Goal: Transaction & Acquisition: Purchase product/service

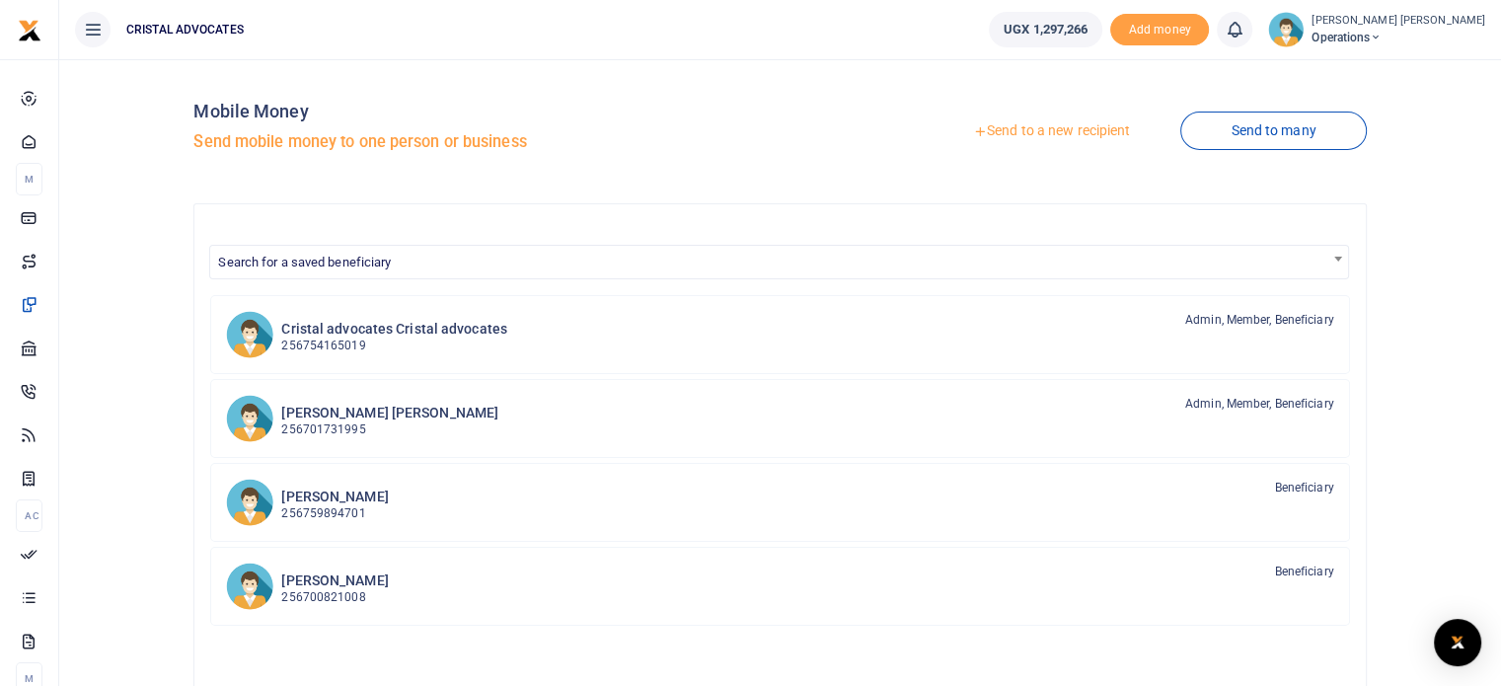
click at [1054, 140] on link "Send to a new recipient" at bounding box center [1052, 132] width 258 height 36
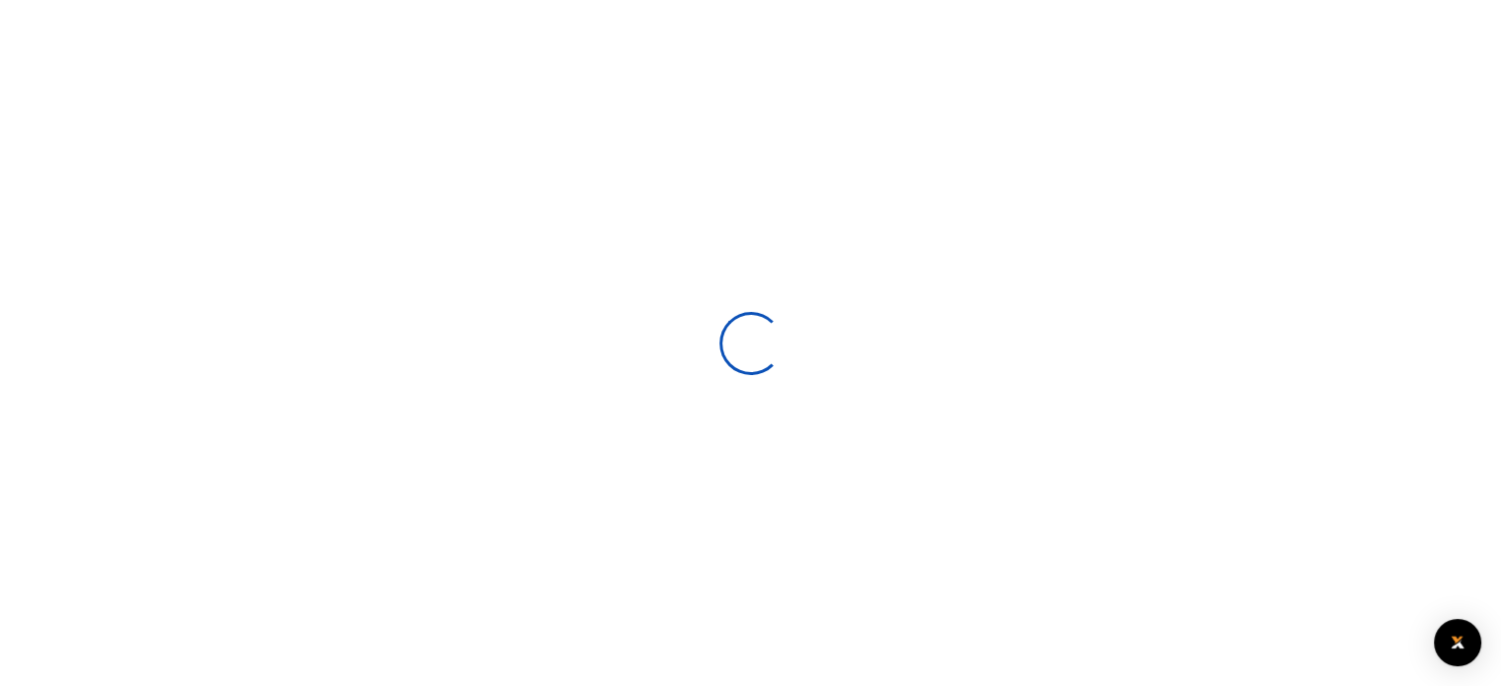
select select
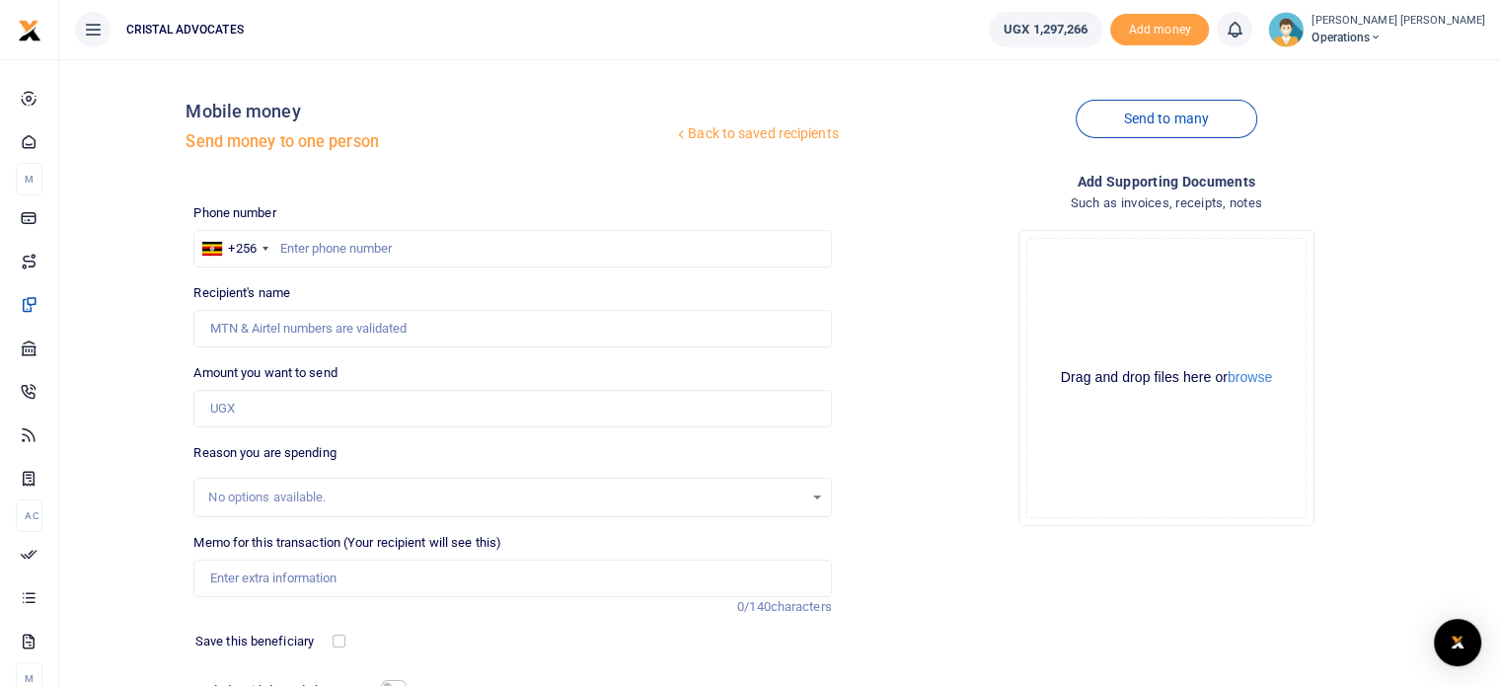
click at [375, 248] on div at bounding box center [750, 343] width 1501 height 686
click at [375, 248] on input "text" at bounding box center [512, 249] width 638 height 38
type input "763290465"
type input "Denis Kakembo"
type input "763290465"
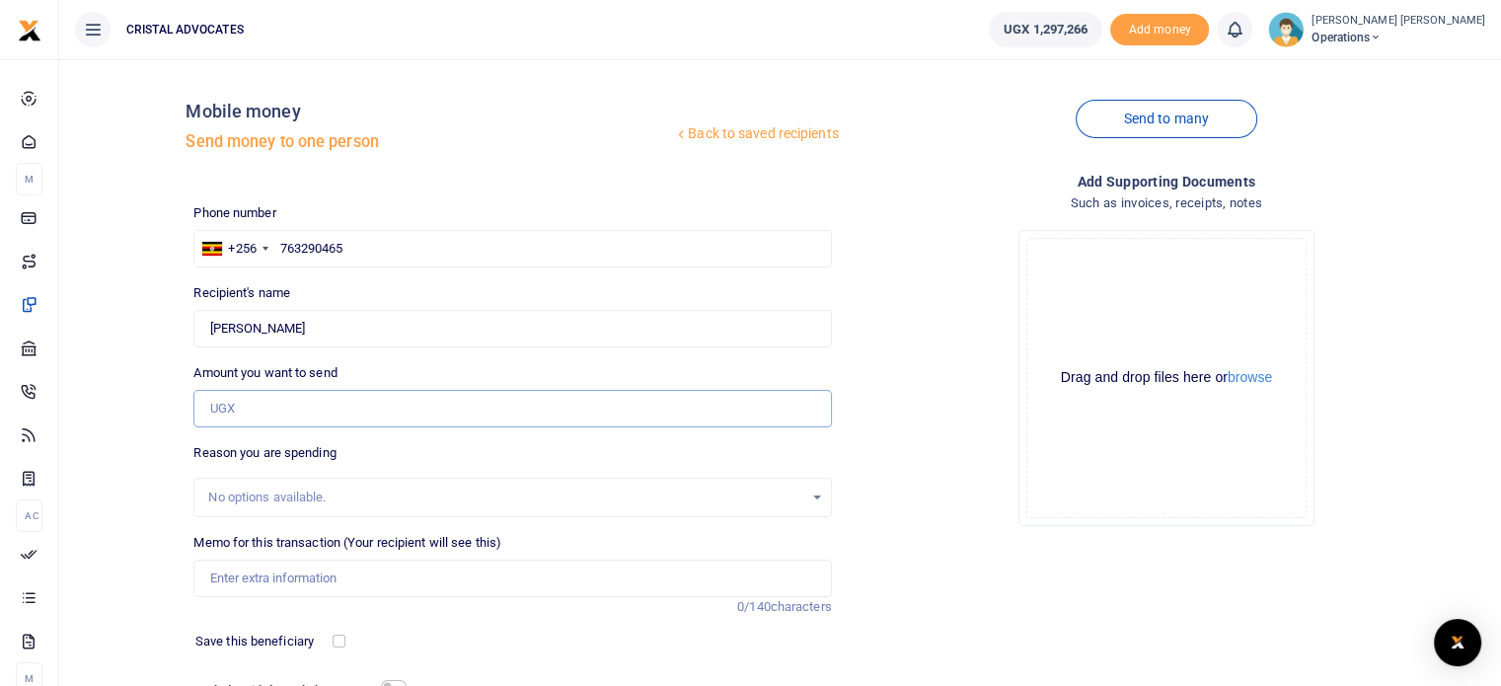
click at [265, 410] on input "Amount you want to send" at bounding box center [512, 409] width 638 height 38
type input "275,000"
click at [280, 580] on input "Memo for this transaction (Your recipient will see this)" at bounding box center [512, 579] width 638 height 38
type input "Media handling"
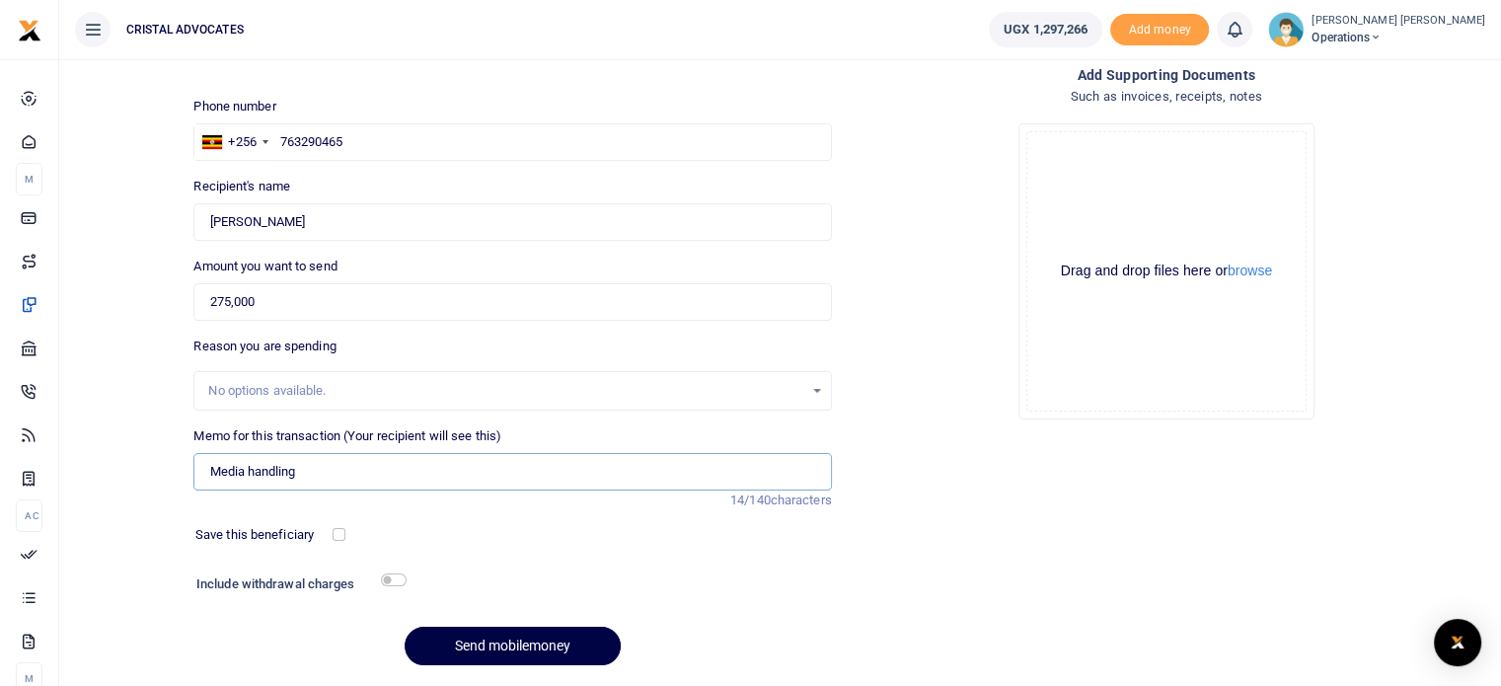
scroll to position [168, 0]
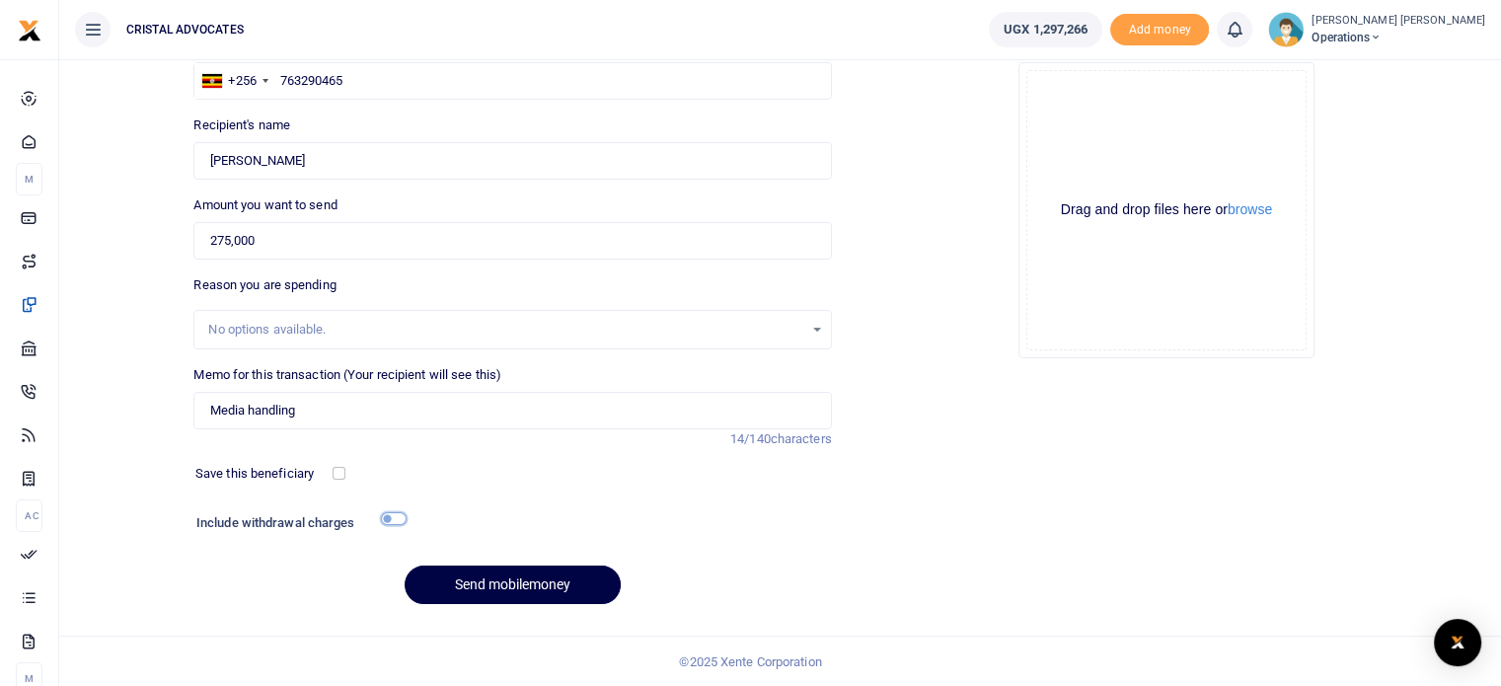
click at [399, 517] on input "checkbox" at bounding box center [394, 518] width 26 height 13
checkbox input "true"
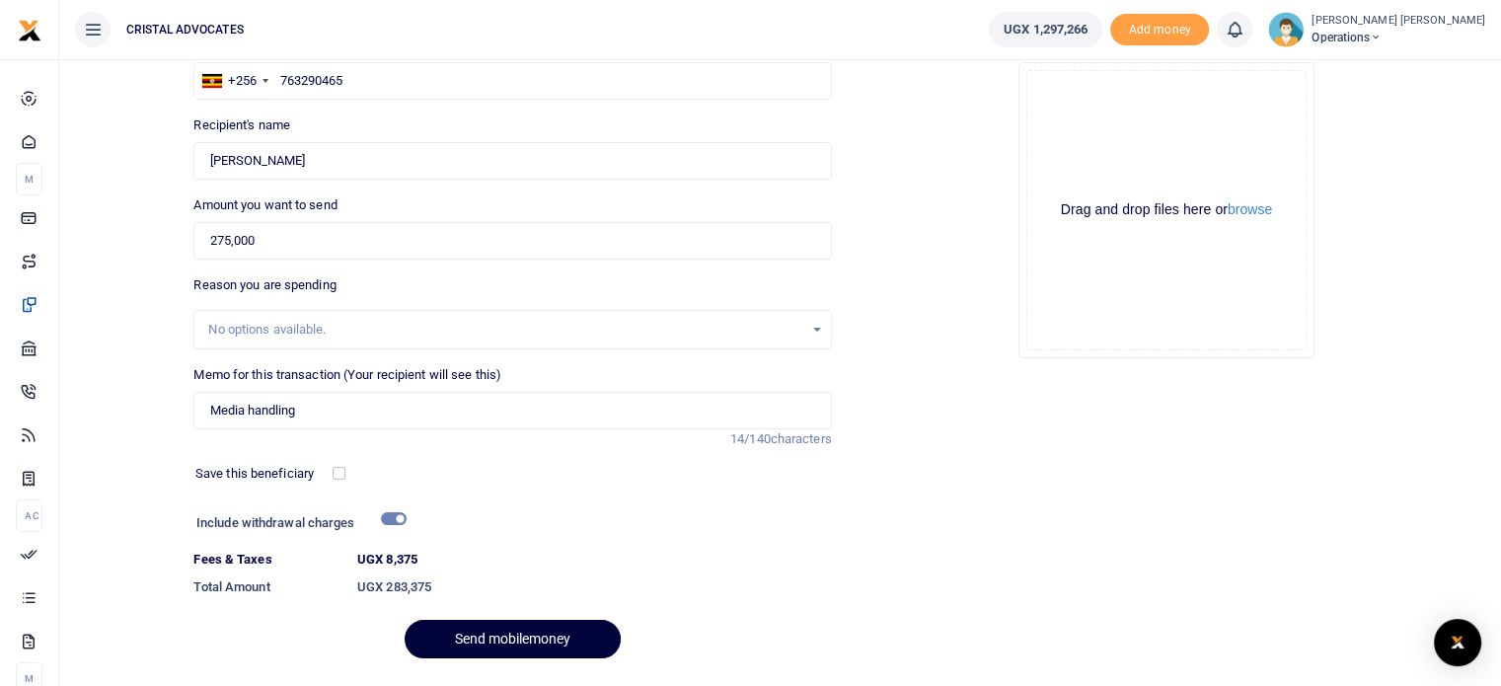
click at [493, 645] on button "Send mobilemoney" at bounding box center [513, 639] width 216 height 38
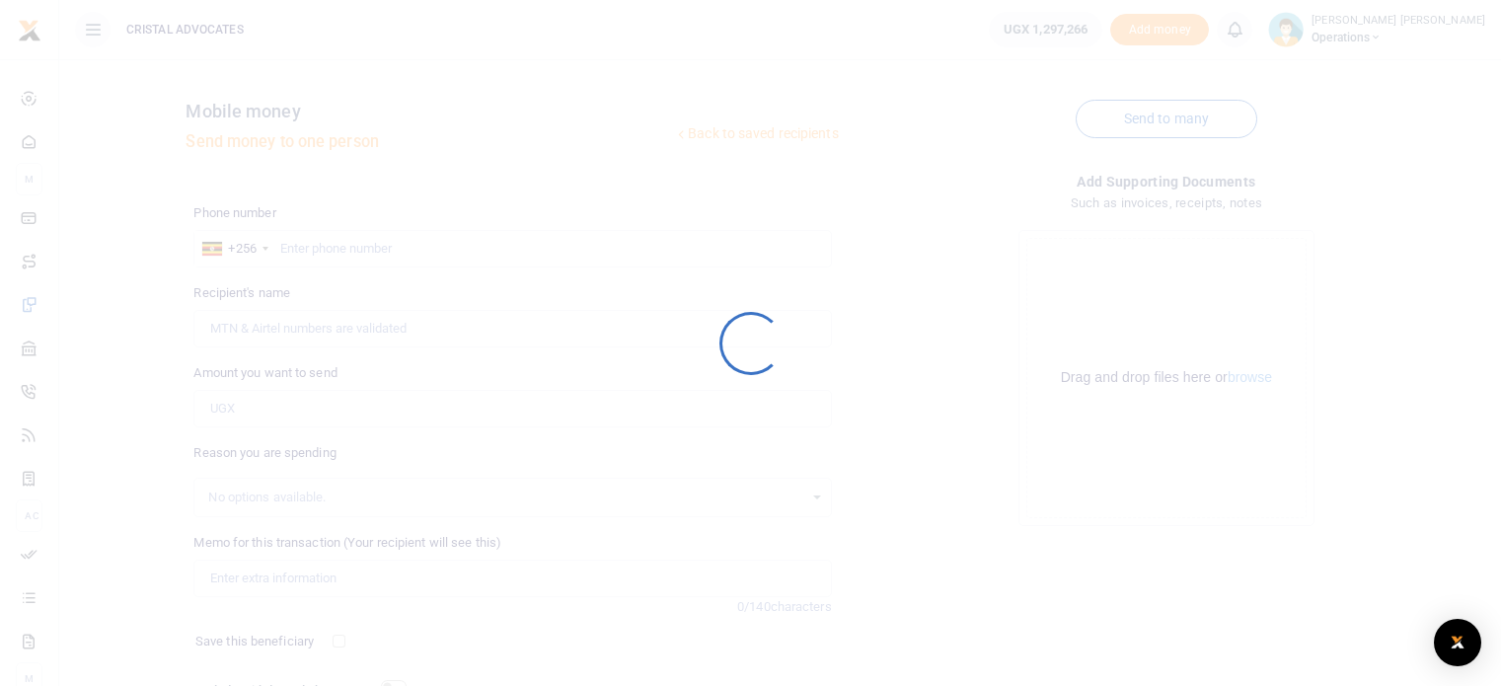
scroll to position [168, 0]
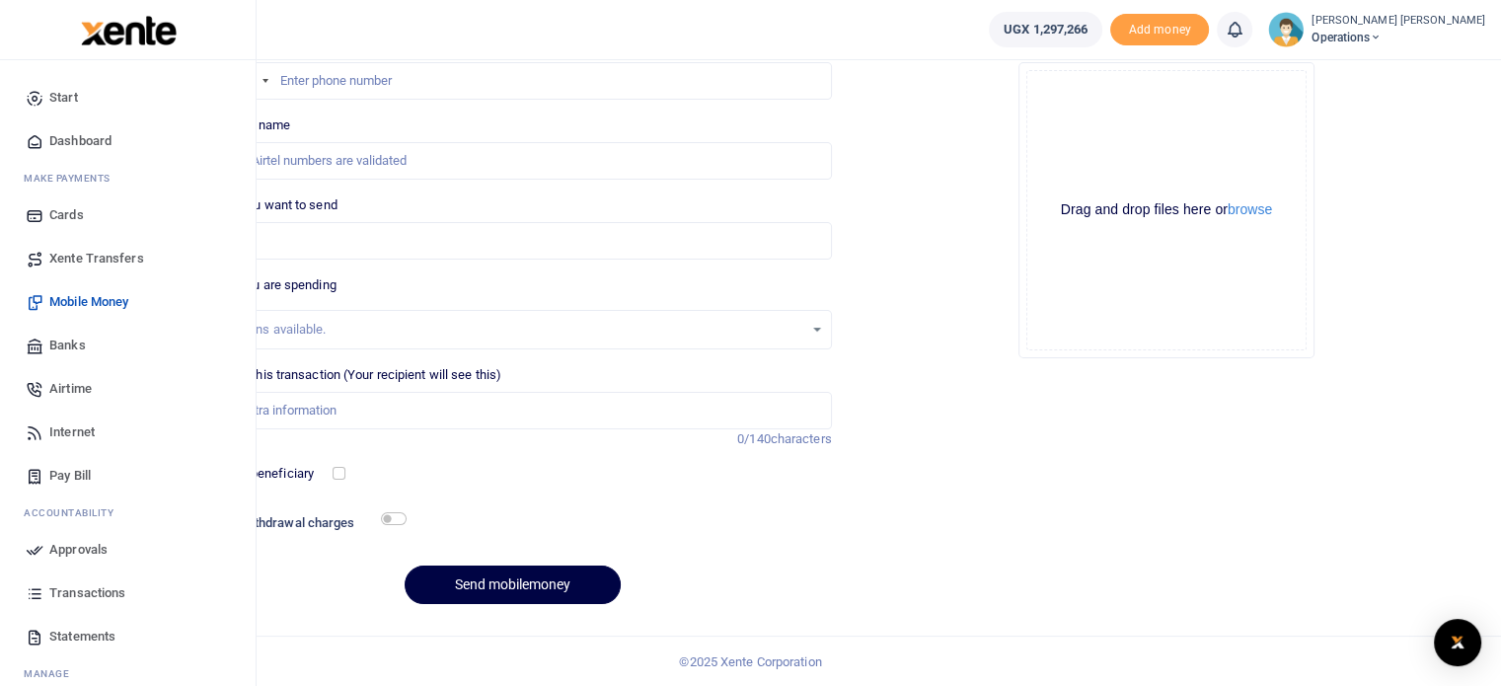
click at [107, 544] on span "Approvals" at bounding box center [78, 550] width 58 height 20
click at [94, 540] on span "Approvals" at bounding box center [78, 550] width 58 height 20
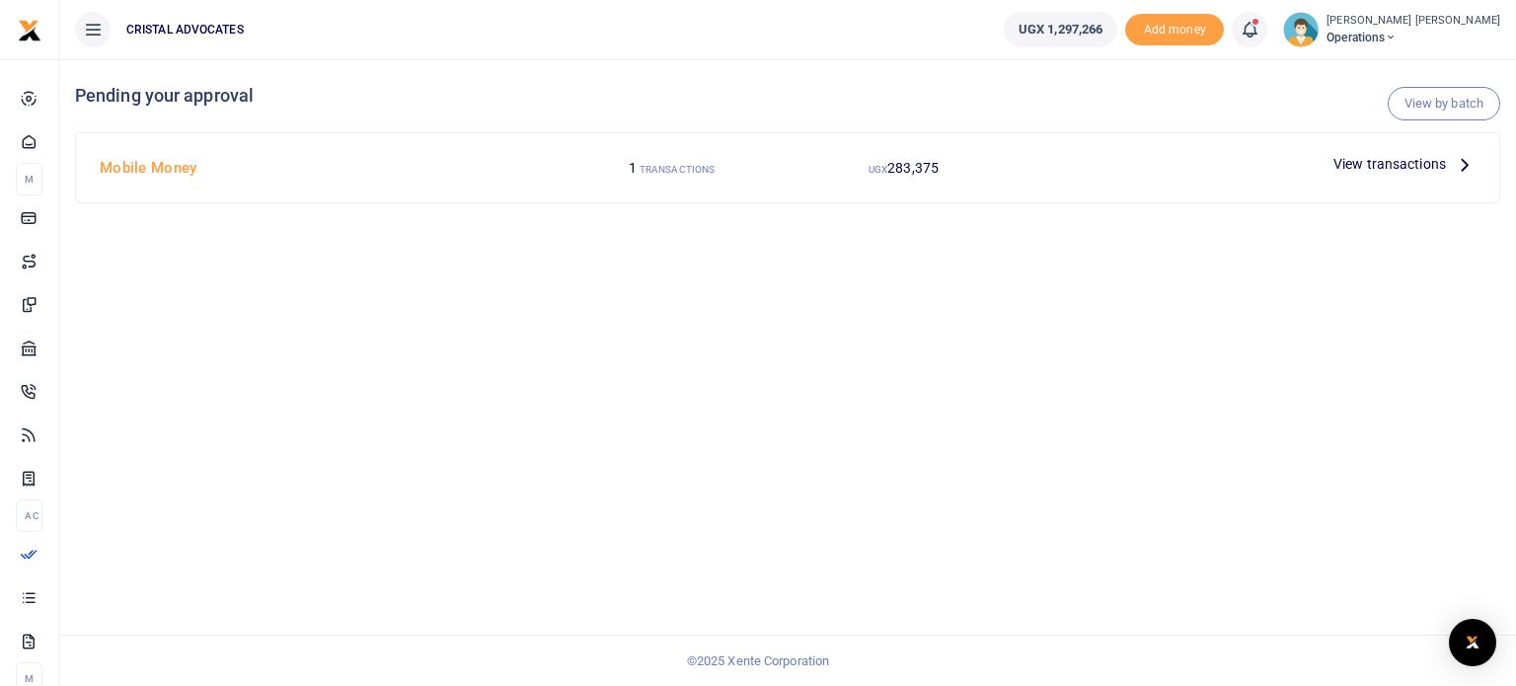
click at [1469, 165] on icon at bounding box center [1465, 164] width 22 height 22
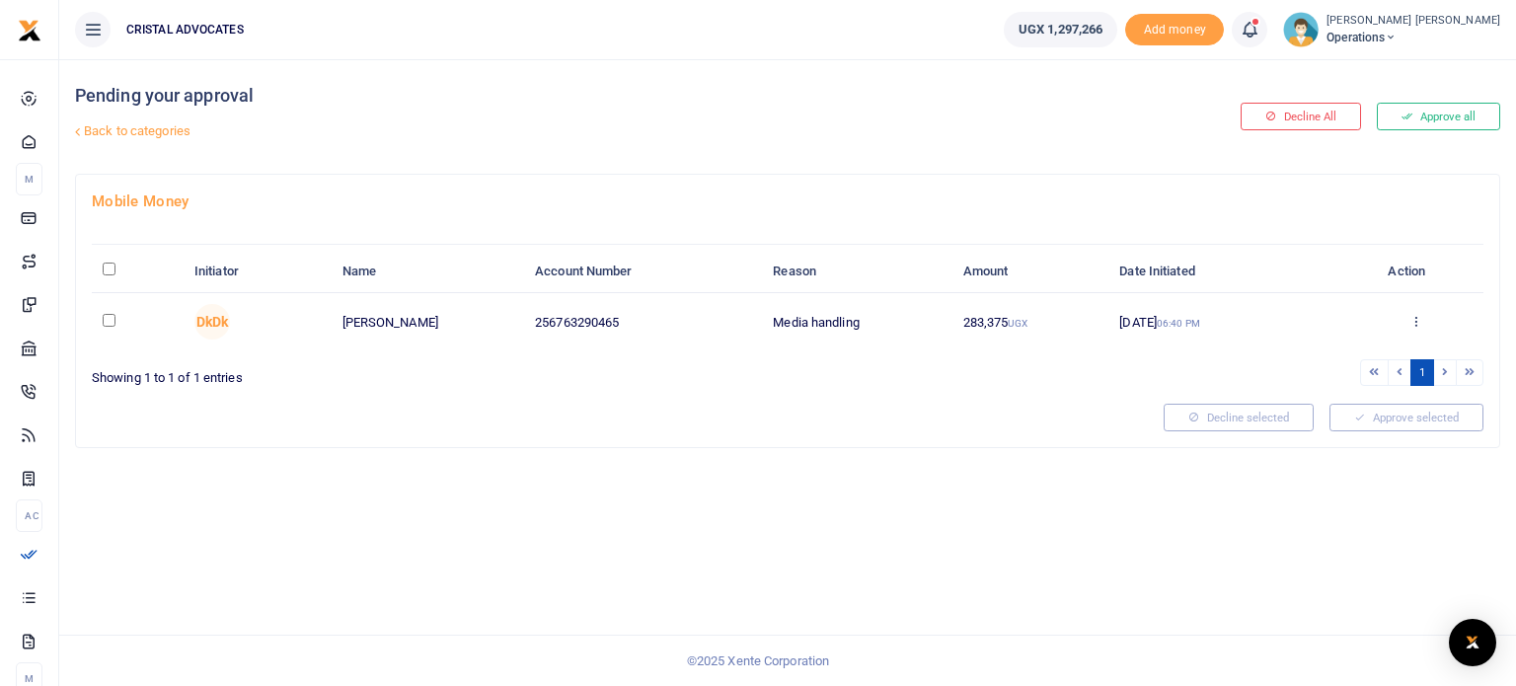
click at [118, 316] on td at bounding box center [138, 321] width 92 height 57
click at [111, 319] on input "checkbox" at bounding box center [109, 320] width 13 height 13
checkbox input "true"
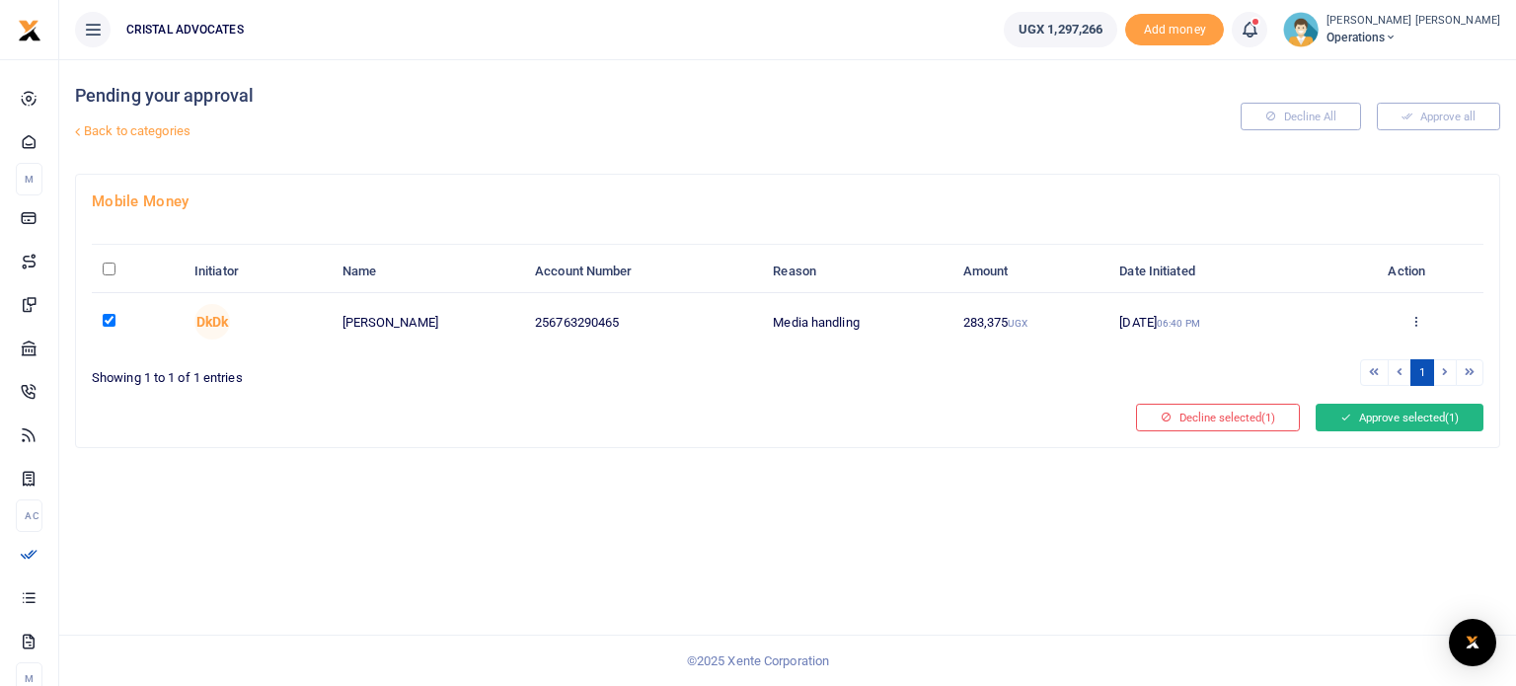
click at [1377, 421] on button "Approve selected (1)" at bounding box center [1400, 418] width 168 height 28
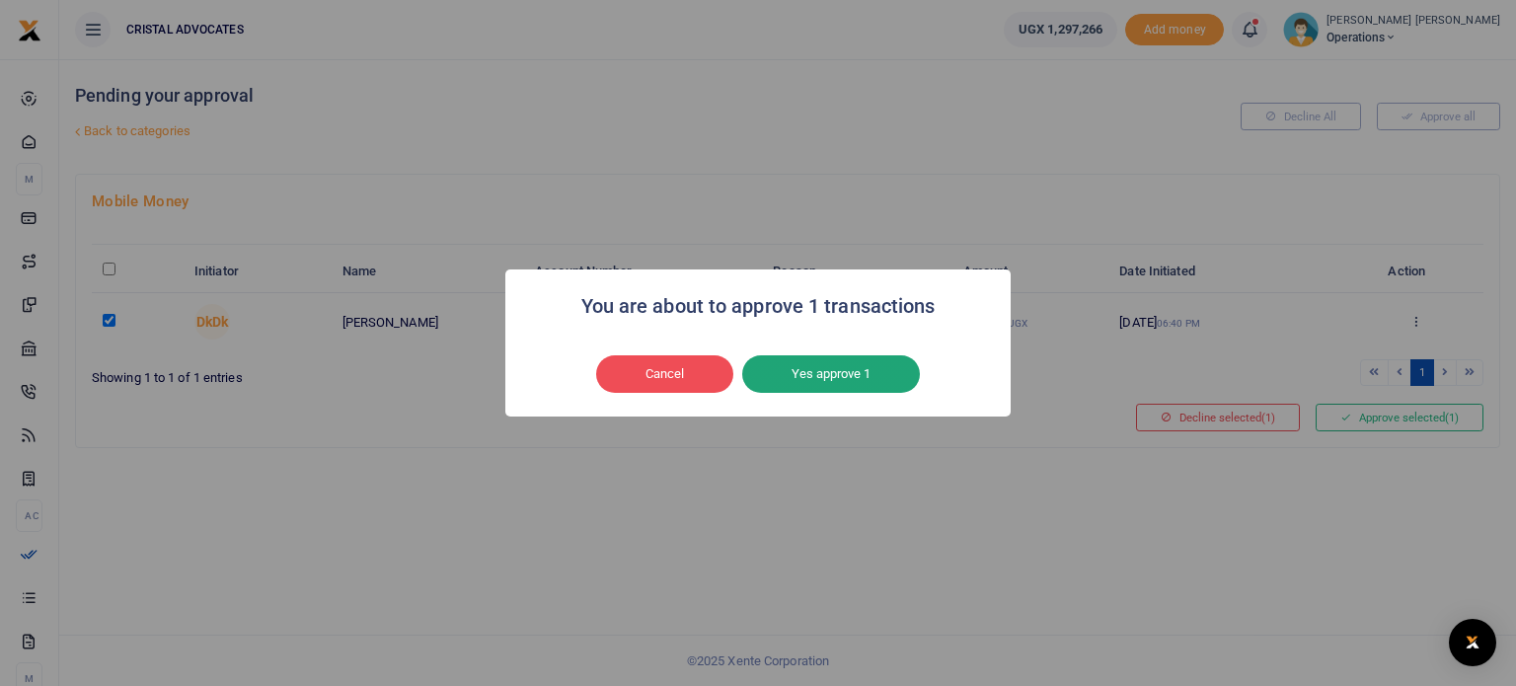
click at [867, 381] on button "Yes approve 1" at bounding box center [831, 374] width 178 height 38
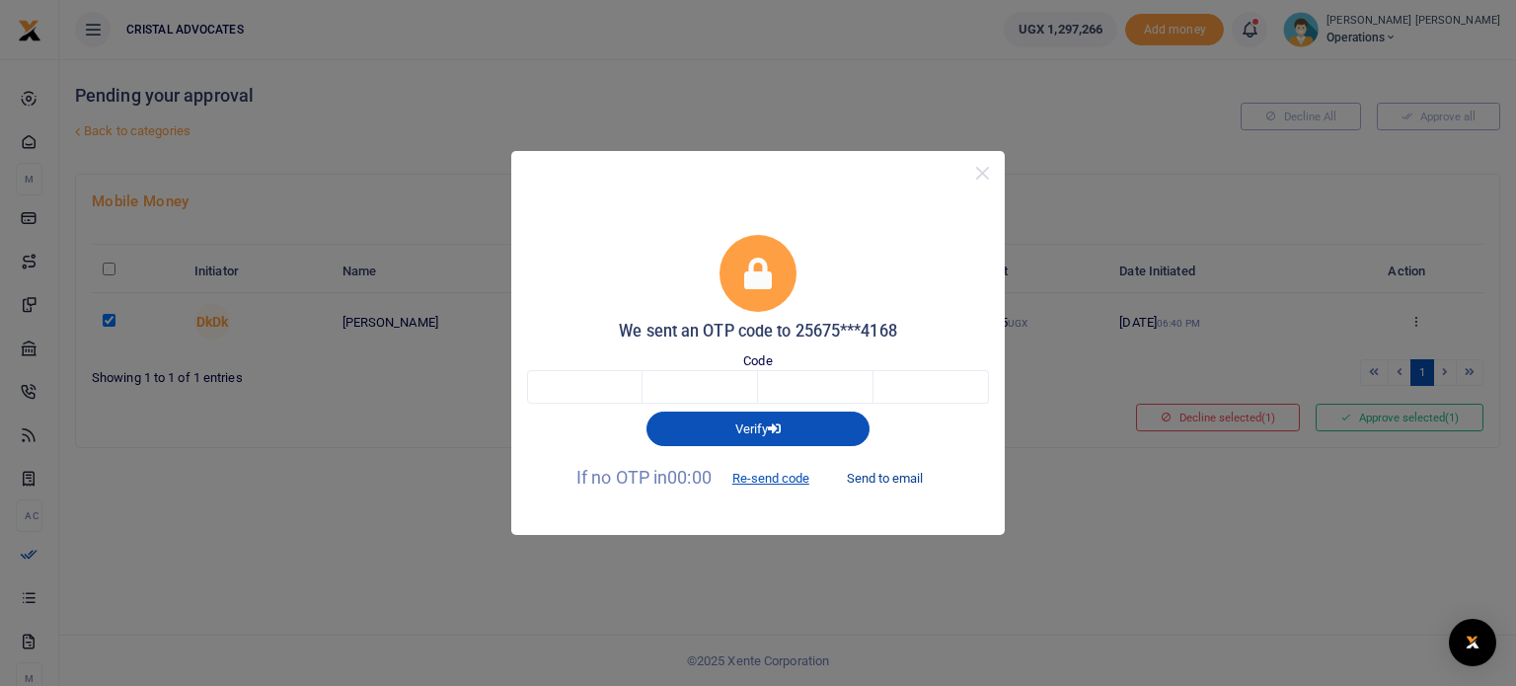
click at [889, 478] on button "Send to email" at bounding box center [885, 479] width 110 height 34
click at [599, 386] on input "text" at bounding box center [584, 387] width 115 height 34
type input "7"
type input "9"
type input "0"
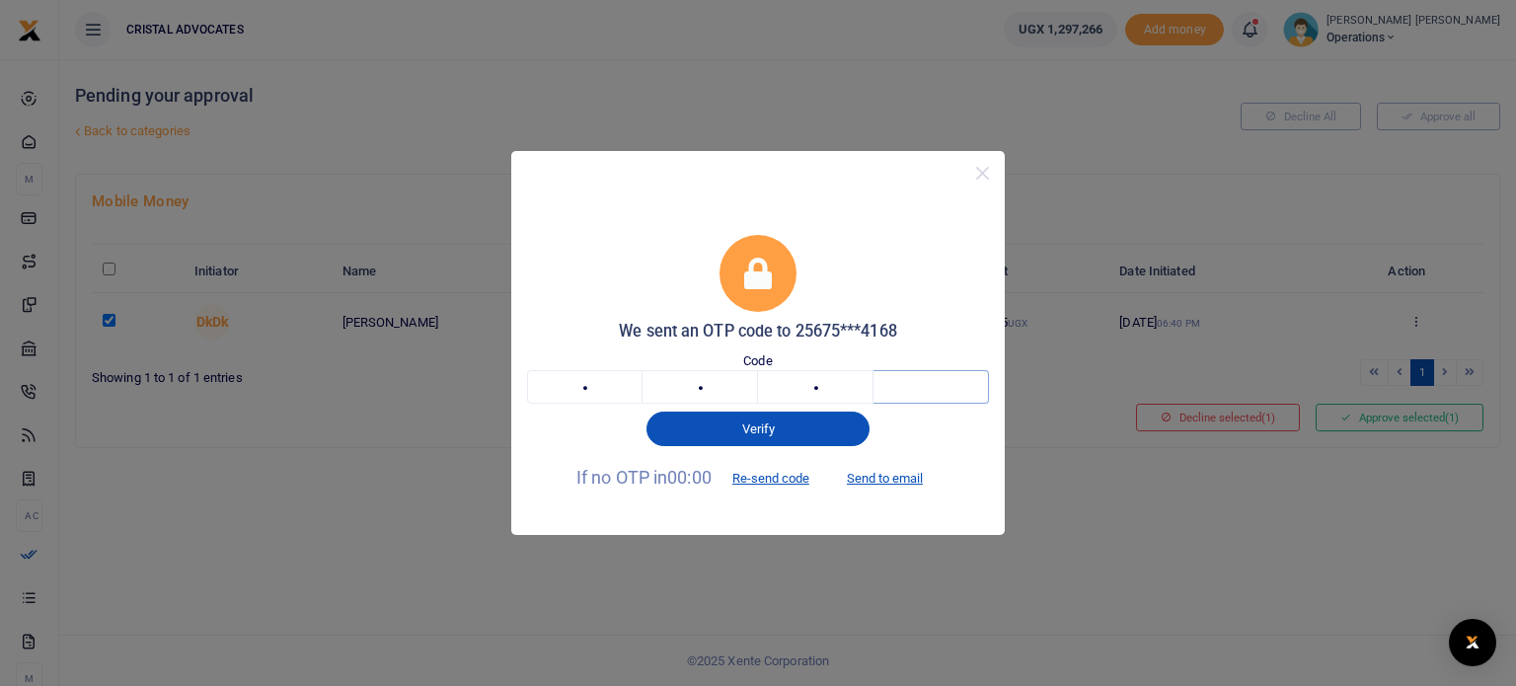
type input "1"
